Goal: Check status: Check status

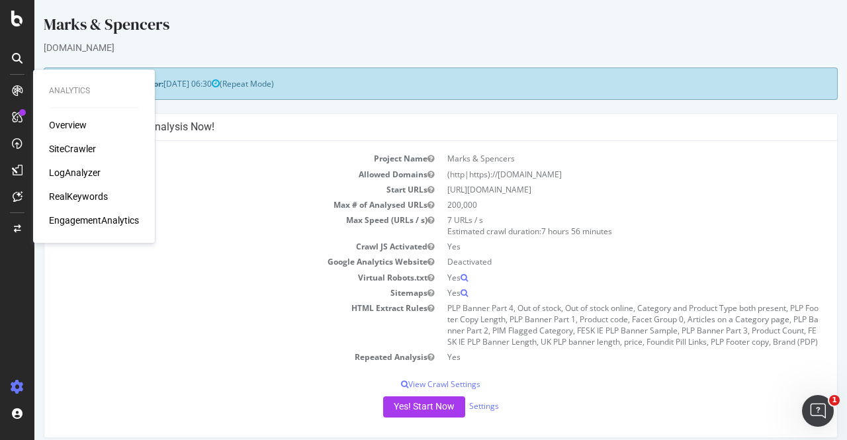
click at [69, 145] on div "SiteCrawler" at bounding box center [72, 148] width 47 height 13
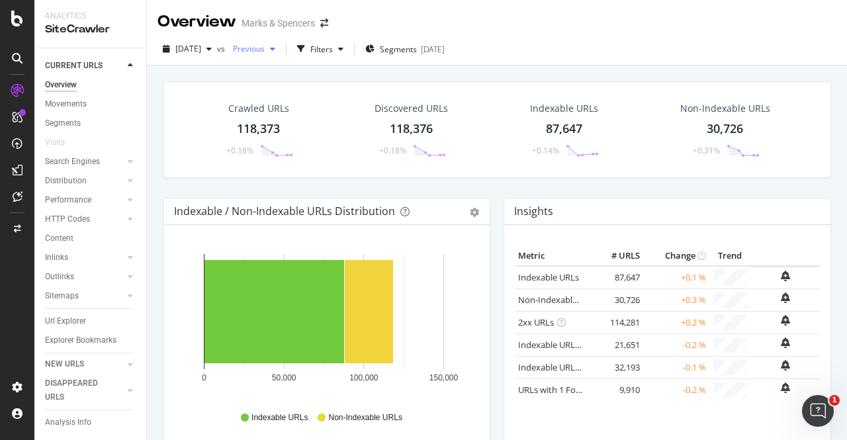
click at [275, 50] on icon "button" at bounding box center [272, 49] width 5 height 8
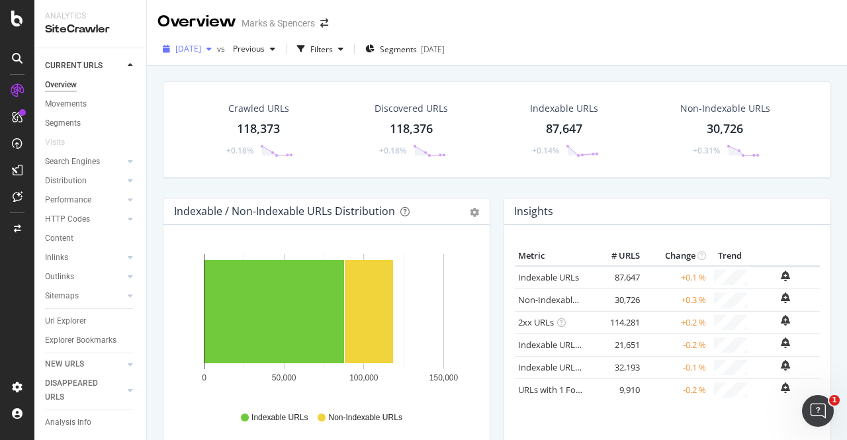
click at [217, 48] on div "button" at bounding box center [209, 49] width 16 height 8
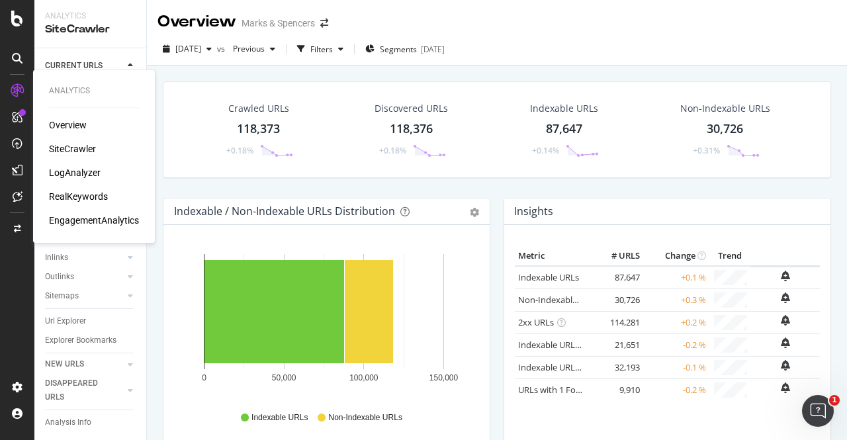
click at [66, 124] on div "Overview" at bounding box center [68, 124] width 38 height 13
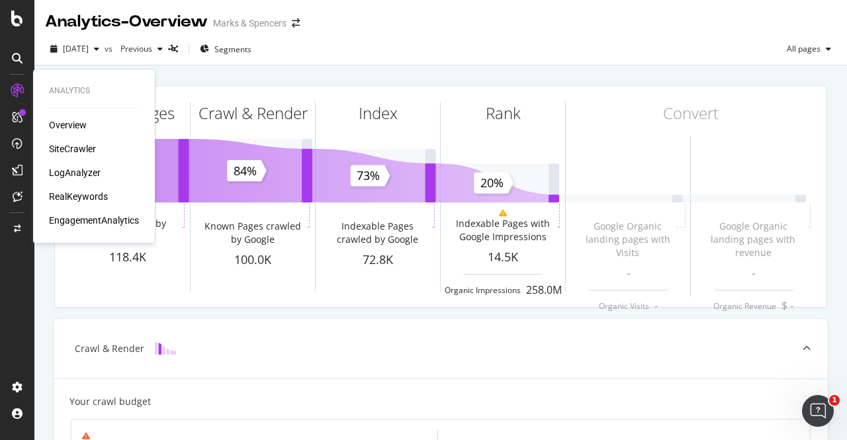
click at [78, 149] on div "SiteCrawler" at bounding box center [72, 148] width 47 height 13
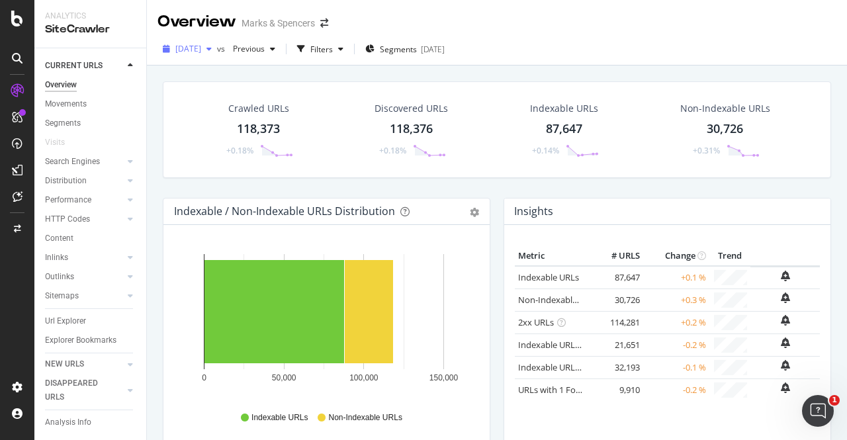
click at [212, 49] on icon "button" at bounding box center [208, 49] width 5 height 8
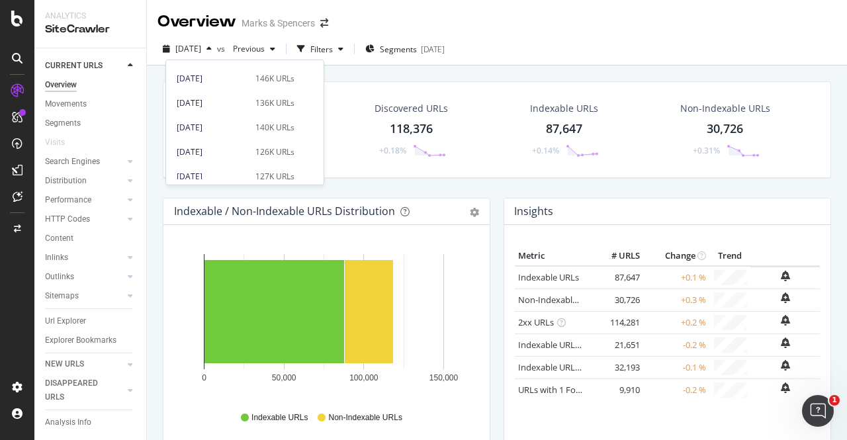
scroll to position [504, 0]
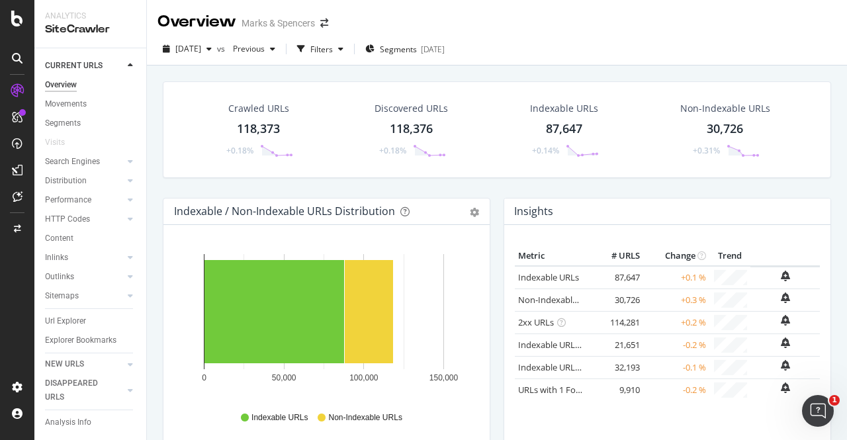
click at [345, 69] on div "Crawled URLs 118,373 +0.18% Discovered URLs 118,376 +0.18% Indexable URLs 87,64…" at bounding box center [497, 286] width 700 height 440
click at [217, 54] on div "[DATE]" at bounding box center [187, 49] width 60 height 20
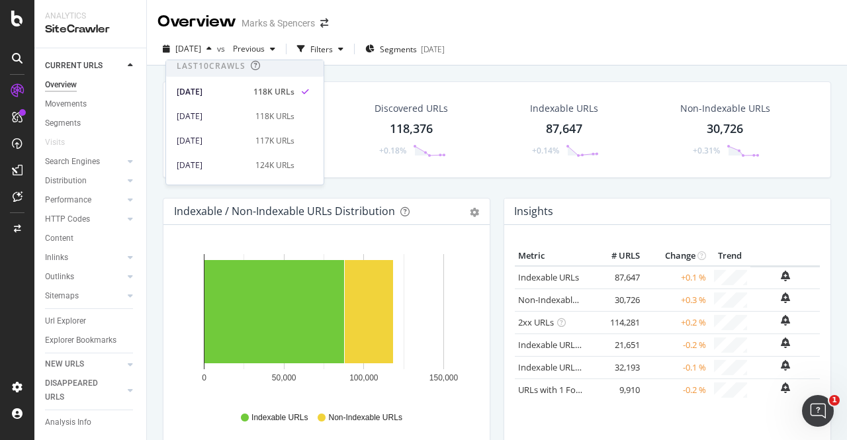
scroll to position [0, 0]
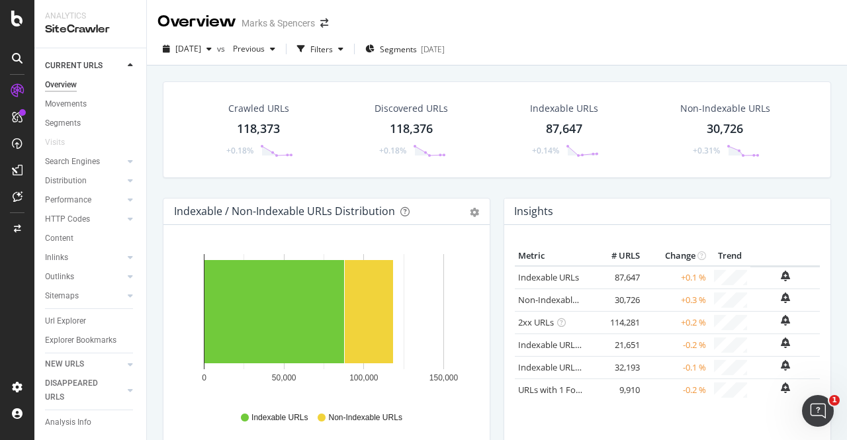
click at [421, 67] on div "Crawled URLs 118,373 +0.18% Discovered URLs 118,376 +0.18% Indexable URLs 87,64…" at bounding box center [497, 286] width 700 height 440
drag, startPoint x: 421, startPoint y: 67, endPoint x: 373, endPoint y: 67, distance: 47.6
click at [373, 67] on div "Crawled URLs 118,373 +0.18% Discovered URLs 118,376 +0.18% Indexable URLs 87,64…" at bounding box center [497, 286] width 700 height 440
